Goal: Download file/media

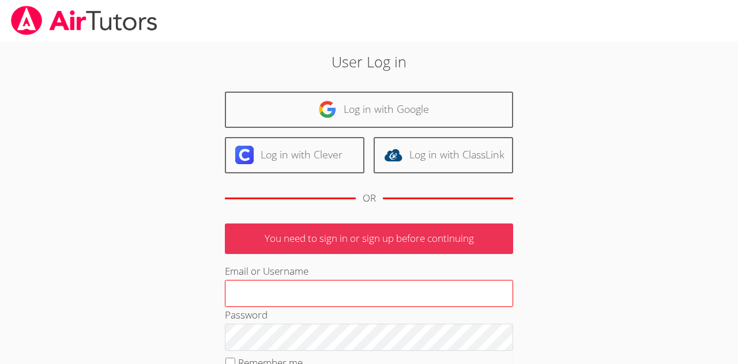
type input "natalie7274@gmail.com"
click at [337, 293] on input "natalie7274@gmail.com" at bounding box center [369, 294] width 288 height 28
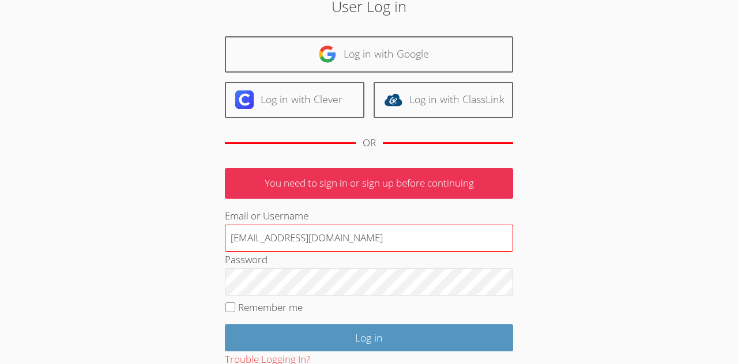
scroll to position [68, 0]
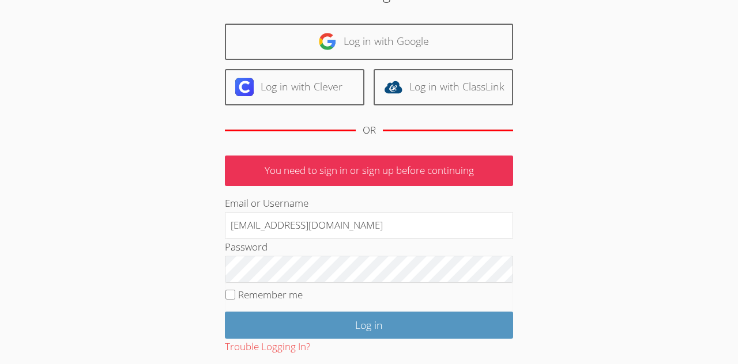
click at [294, 297] on label "Remember me" at bounding box center [270, 294] width 65 height 13
click at [235, 297] on input "Remember me" at bounding box center [230, 295] width 10 height 10
checkbox input "true"
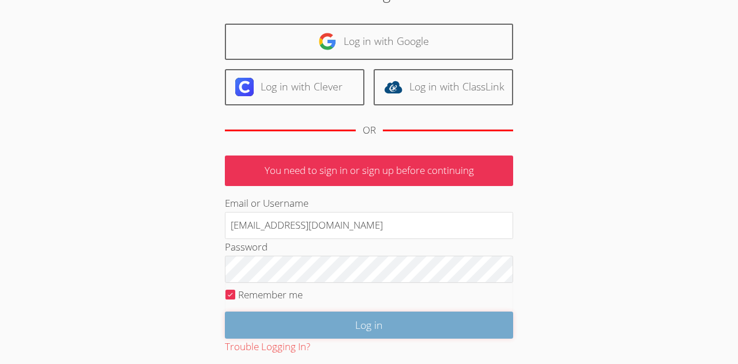
click at [312, 325] on input "Log in" at bounding box center [369, 325] width 288 height 27
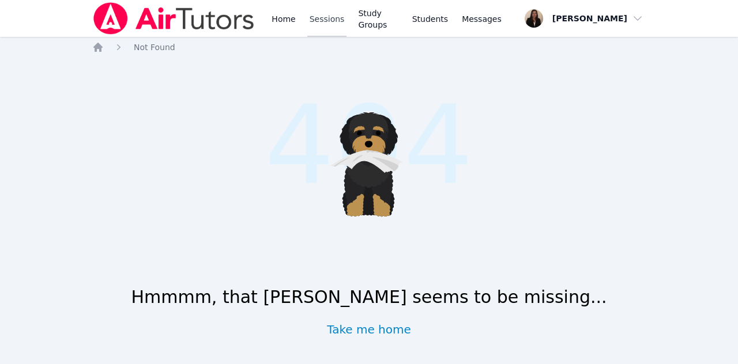
click at [326, 31] on link "Sessions" at bounding box center [327, 18] width 40 height 37
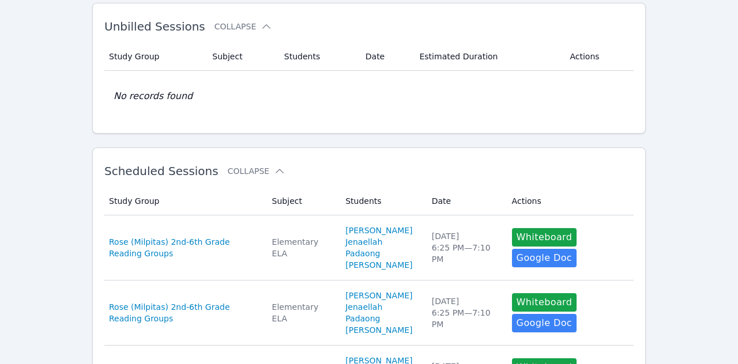
scroll to position [62, 0]
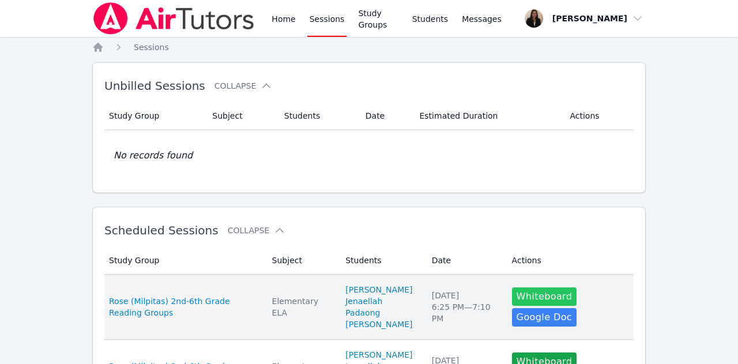
click at [531, 298] on button "Whiteboard" at bounding box center [544, 297] width 65 height 18
click at [535, 298] on button "Whiteboard" at bounding box center [544, 297] width 65 height 18
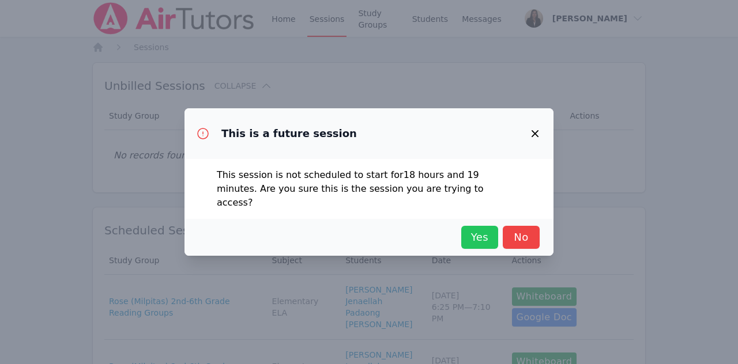
click at [473, 229] on span "Yes" at bounding box center [479, 237] width 25 height 16
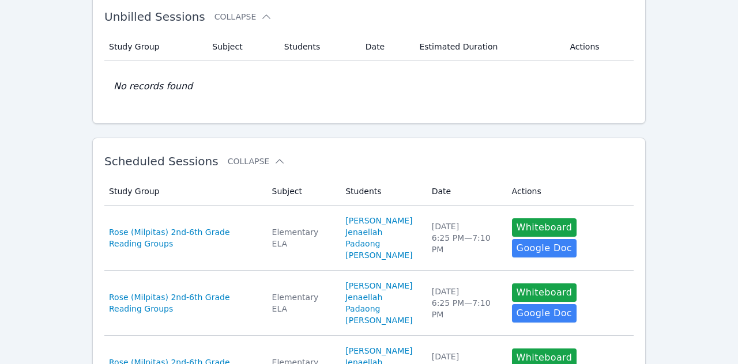
scroll to position [87, 0]
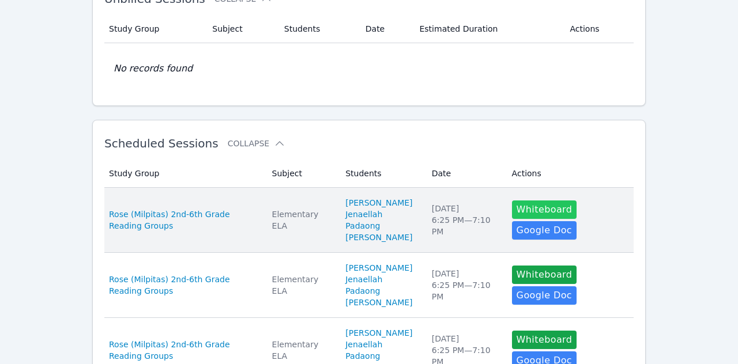
click at [528, 213] on button "Whiteboard" at bounding box center [544, 210] width 65 height 18
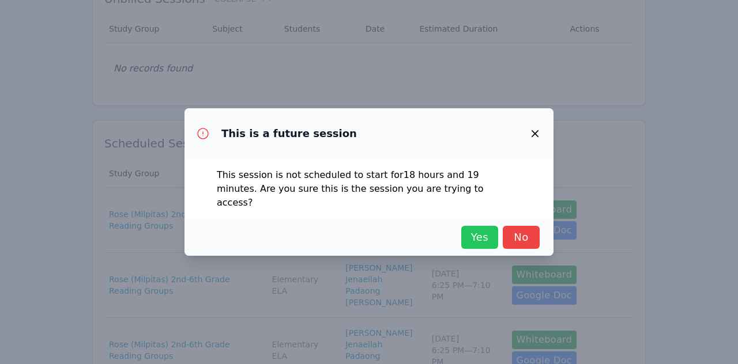
click at [474, 232] on span "Yes" at bounding box center [479, 237] width 25 height 16
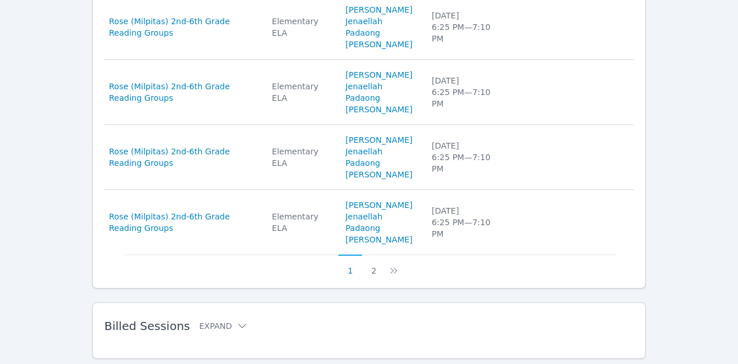
scroll to position [818, 0]
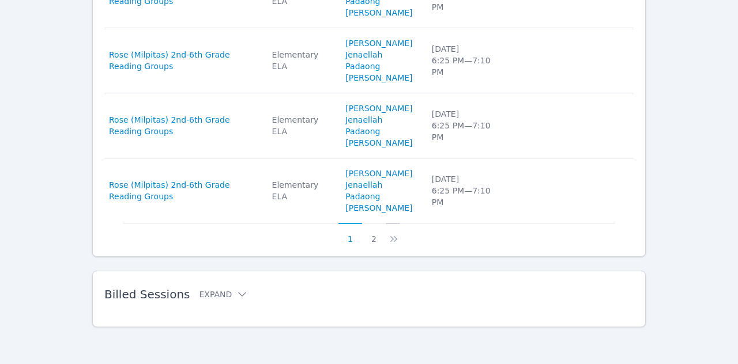
click at [391, 239] on icon at bounding box center [394, 239] width 12 height 12
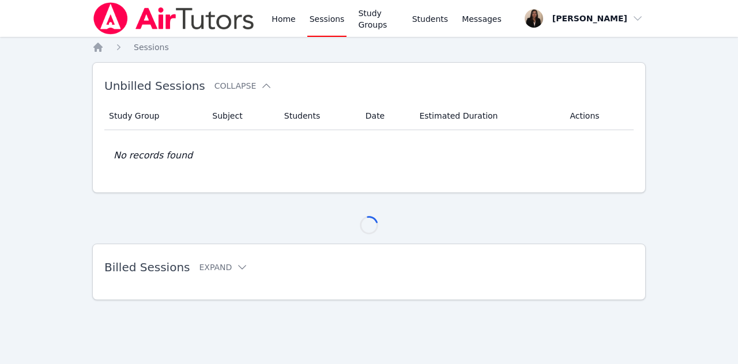
scroll to position [0, 0]
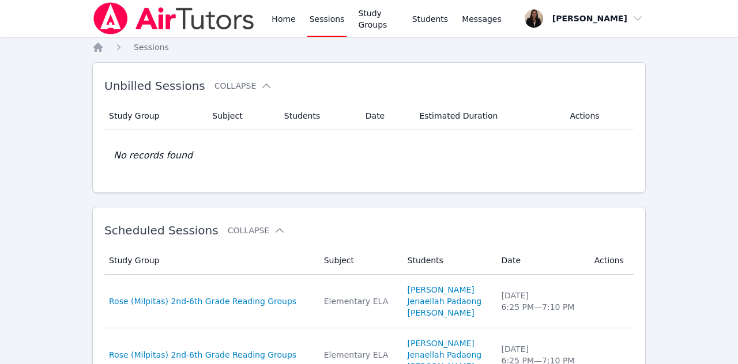
click at [332, 19] on link "Sessions" at bounding box center [327, 18] width 40 height 37
click at [290, 32] on link "Home" at bounding box center [283, 18] width 28 height 37
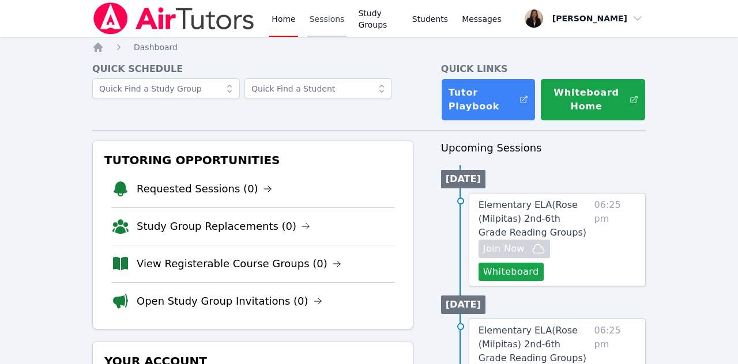
click at [322, 21] on link "Sessions" at bounding box center [327, 18] width 40 height 37
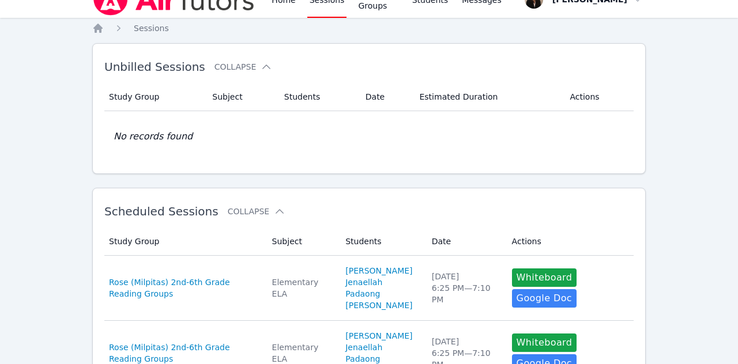
scroll to position [20, 0]
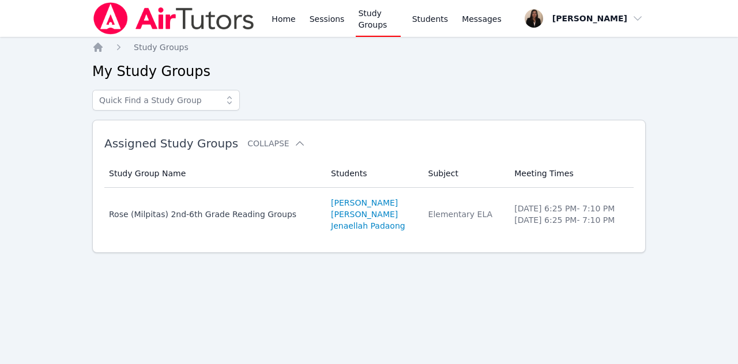
click at [232, 101] on icon at bounding box center [230, 101] width 12 height 12
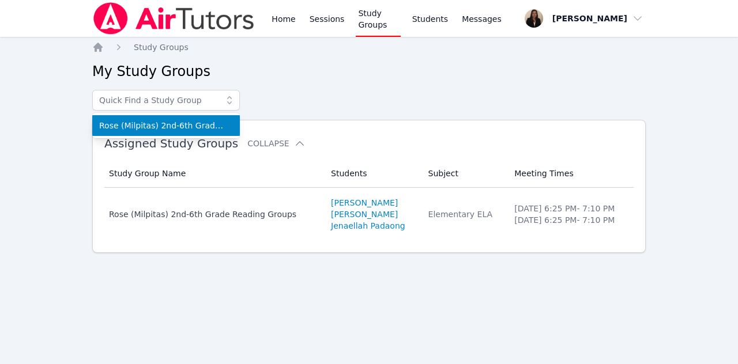
click at [280, 91] on div "Rose (Milpitas) 2nd-6th Grade Reading Groups" at bounding box center [368, 100] width 553 height 21
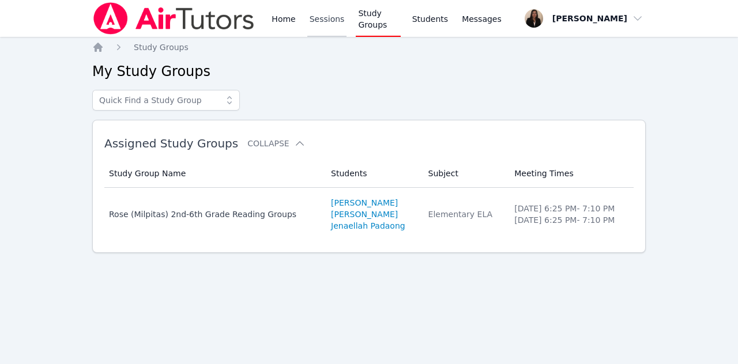
click at [324, 22] on link "Sessions" at bounding box center [327, 18] width 40 height 37
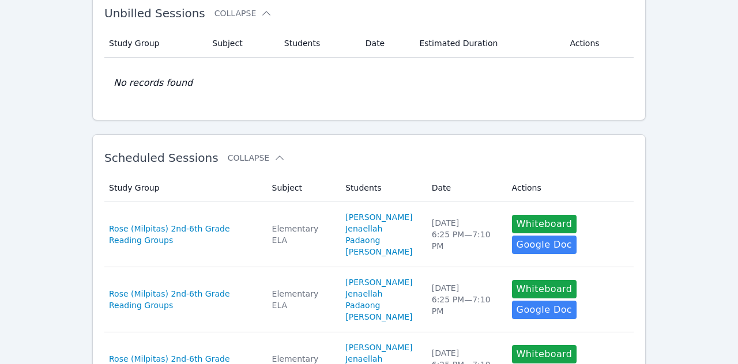
scroll to position [85, 0]
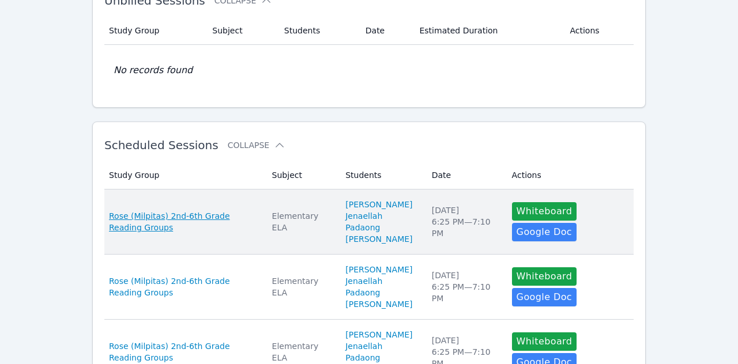
click at [215, 217] on span "Rose (Milpitas) 2nd-6th Grade Reading Groups" at bounding box center [183, 221] width 149 height 23
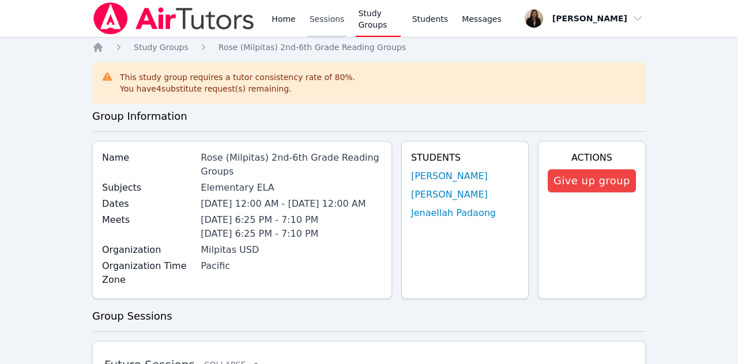
click at [323, 20] on link "Sessions" at bounding box center [327, 18] width 40 height 37
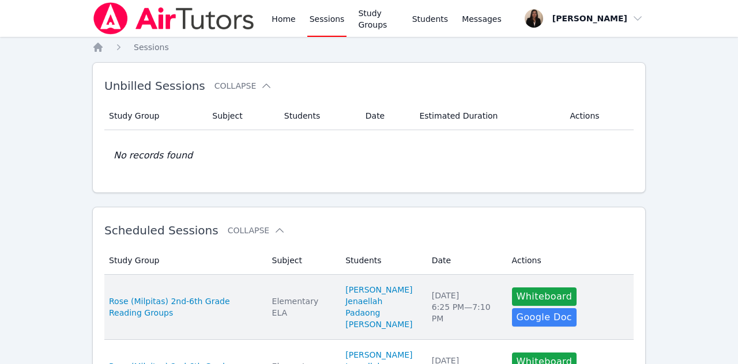
scroll to position [54, 0]
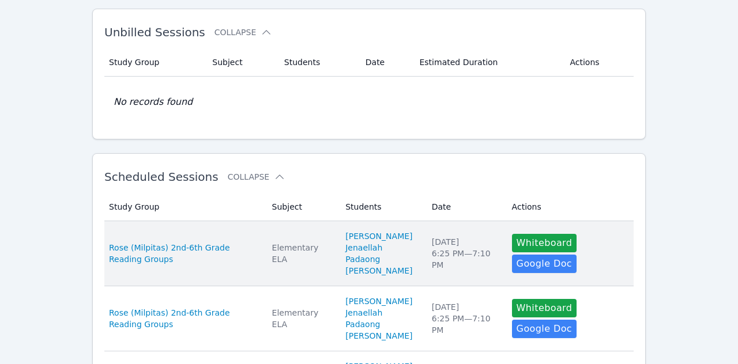
click at [301, 277] on td "Subject Elementary ELA" at bounding box center [302, 253] width 74 height 65
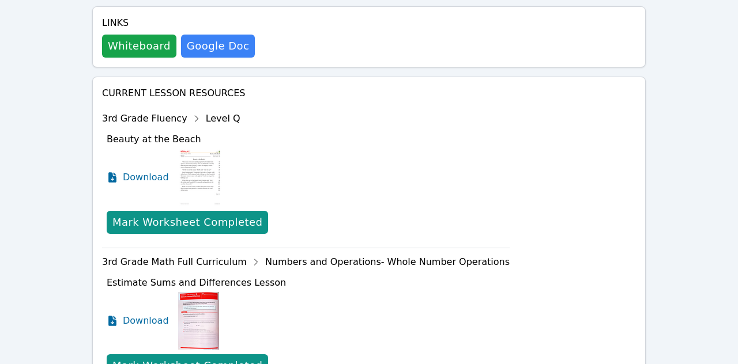
scroll to position [358, 0]
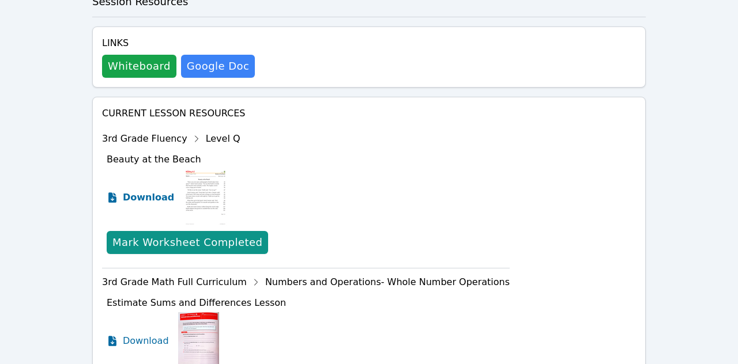
click at [152, 196] on span "Download" at bounding box center [148, 198] width 51 height 14
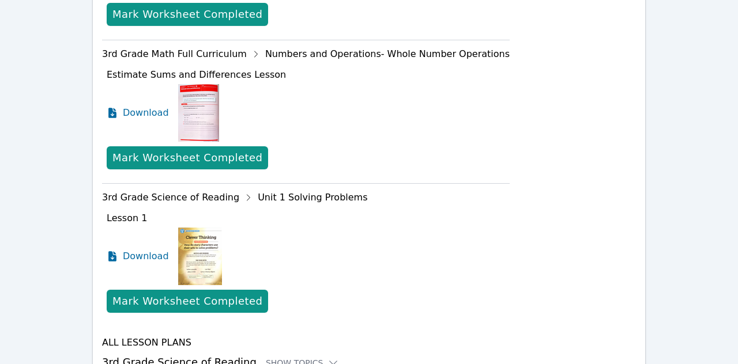
scroll to position [602, 0]
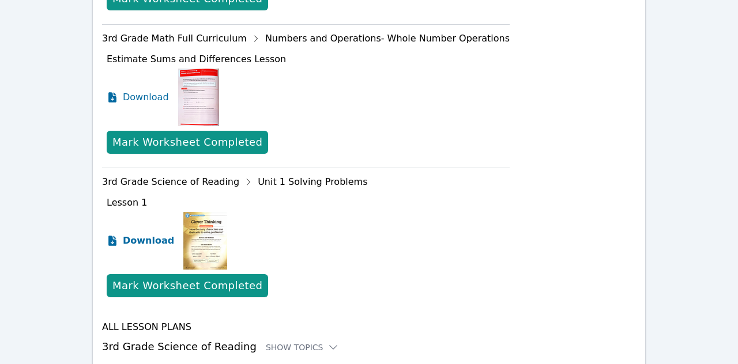
click at [153, 239] on span "Download" at bounding box center [148, 241] width 51 height 14
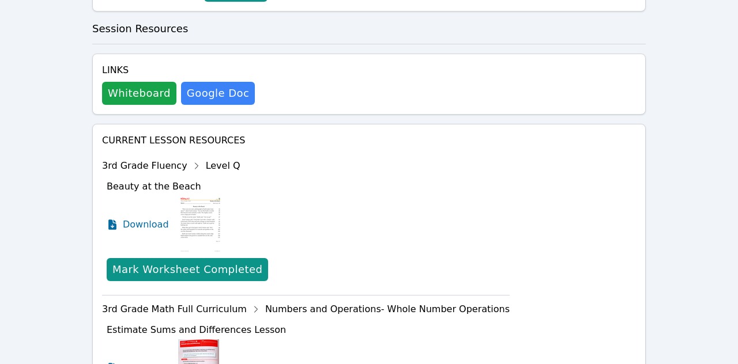
scroll to position [0, 0]
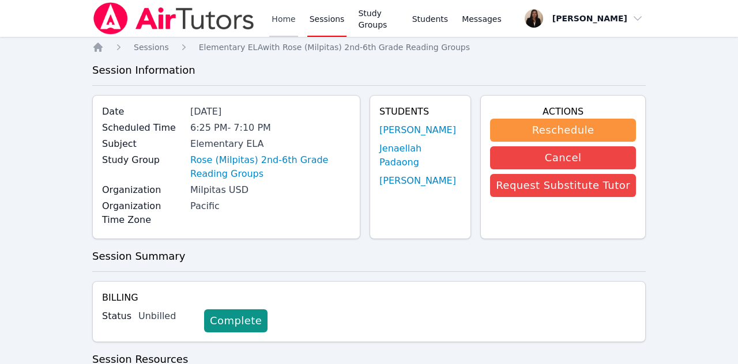
click at [281, 16] on link "Home" at bounding box center [283, 18] width 28 height 37
